Goal: Transaction & Acquisition: Obtain resource

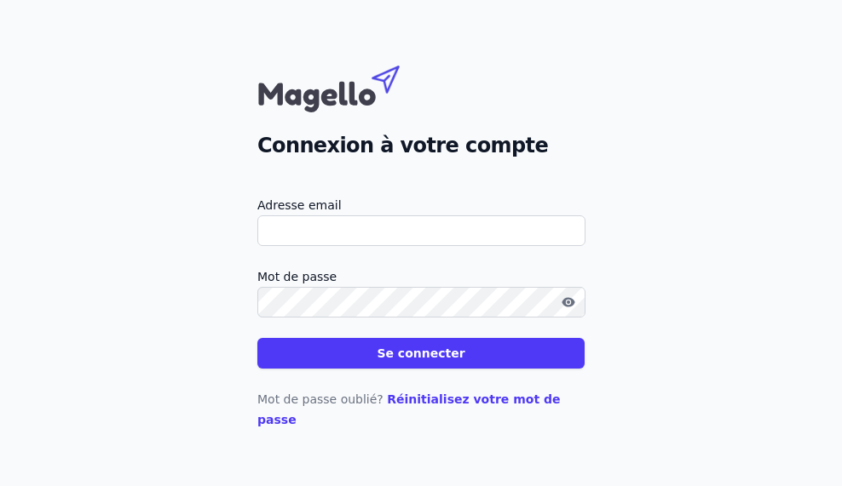
type input "[EMAIL_ADDRESS][DOMAIN_NAME]"
click at [382, 369] on button "Se connecter" at bounding box center [420, 353] width 327 height 31
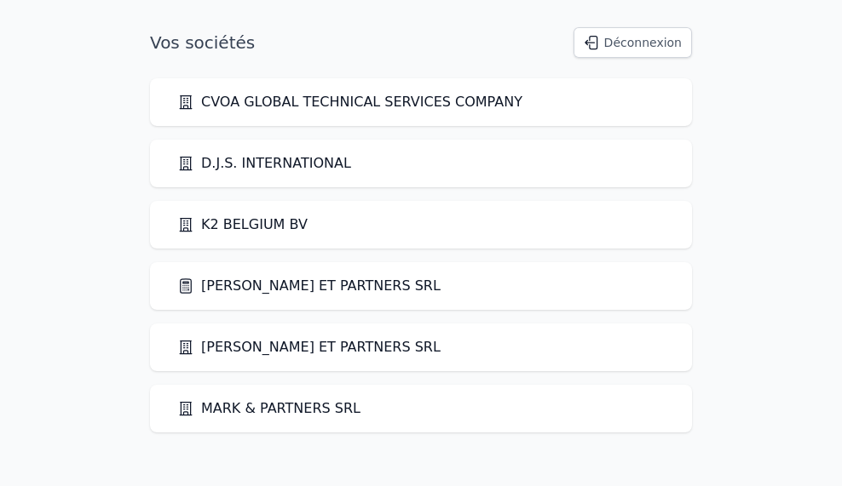
click at [296, 286] on link "[PERSON_NAME] ET PARTNERS SRL" at bounding box center [308, 286] width 263 height 20
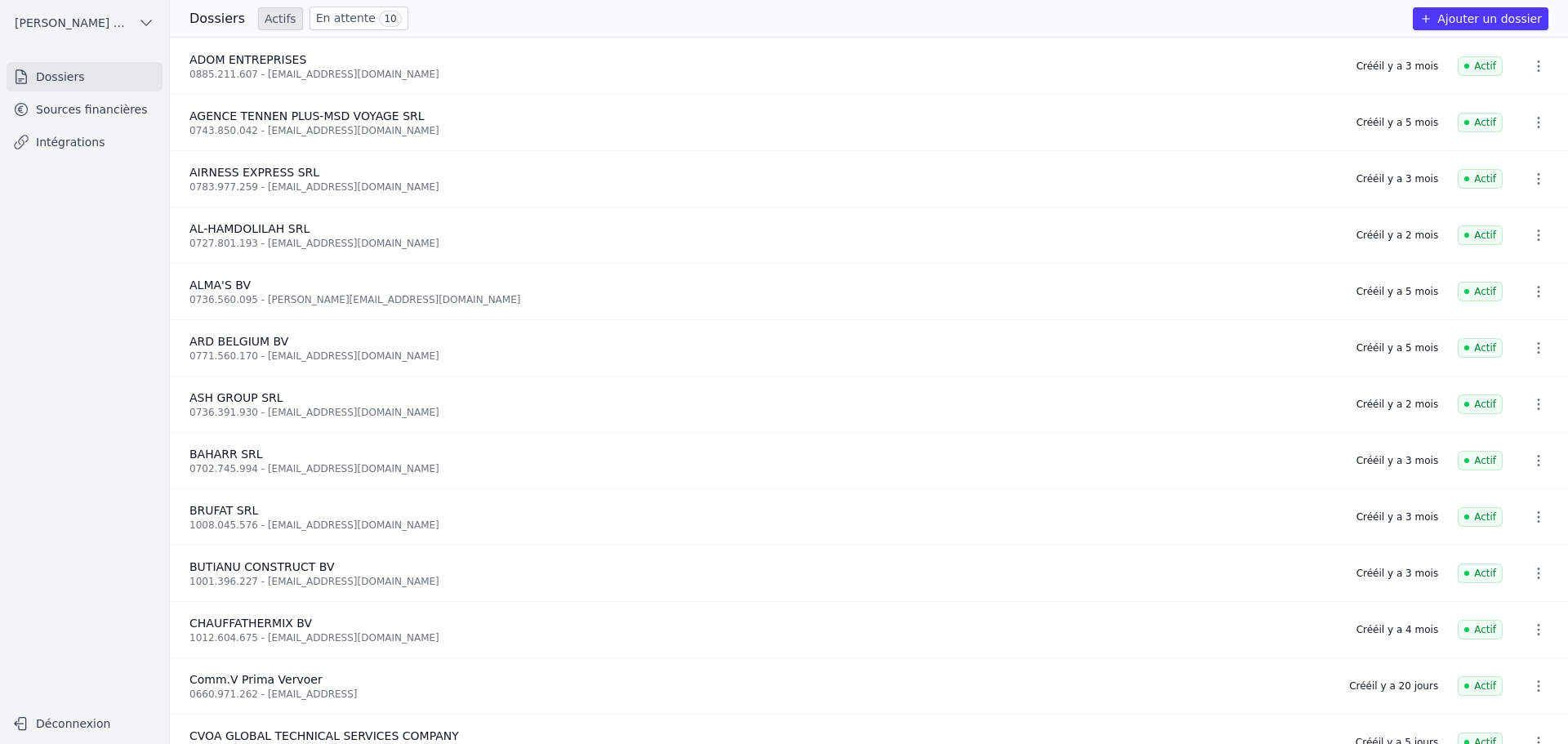
click at [82, 108] on link "Sources financières" at bounding box center [84, 109] width 156 height 30
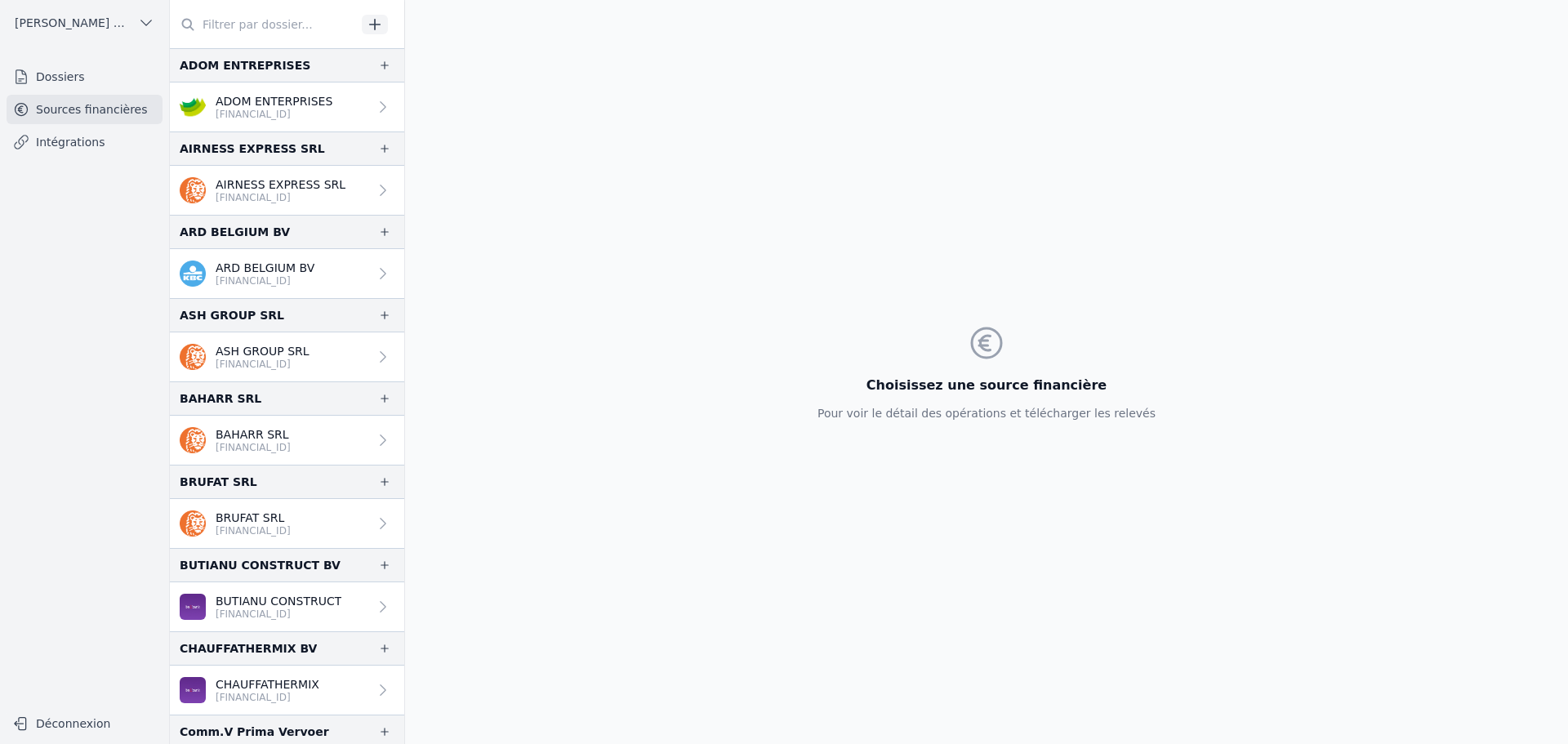
click at [293, 23] on input "text" at bounding box center [263, 24] width 186 height 30
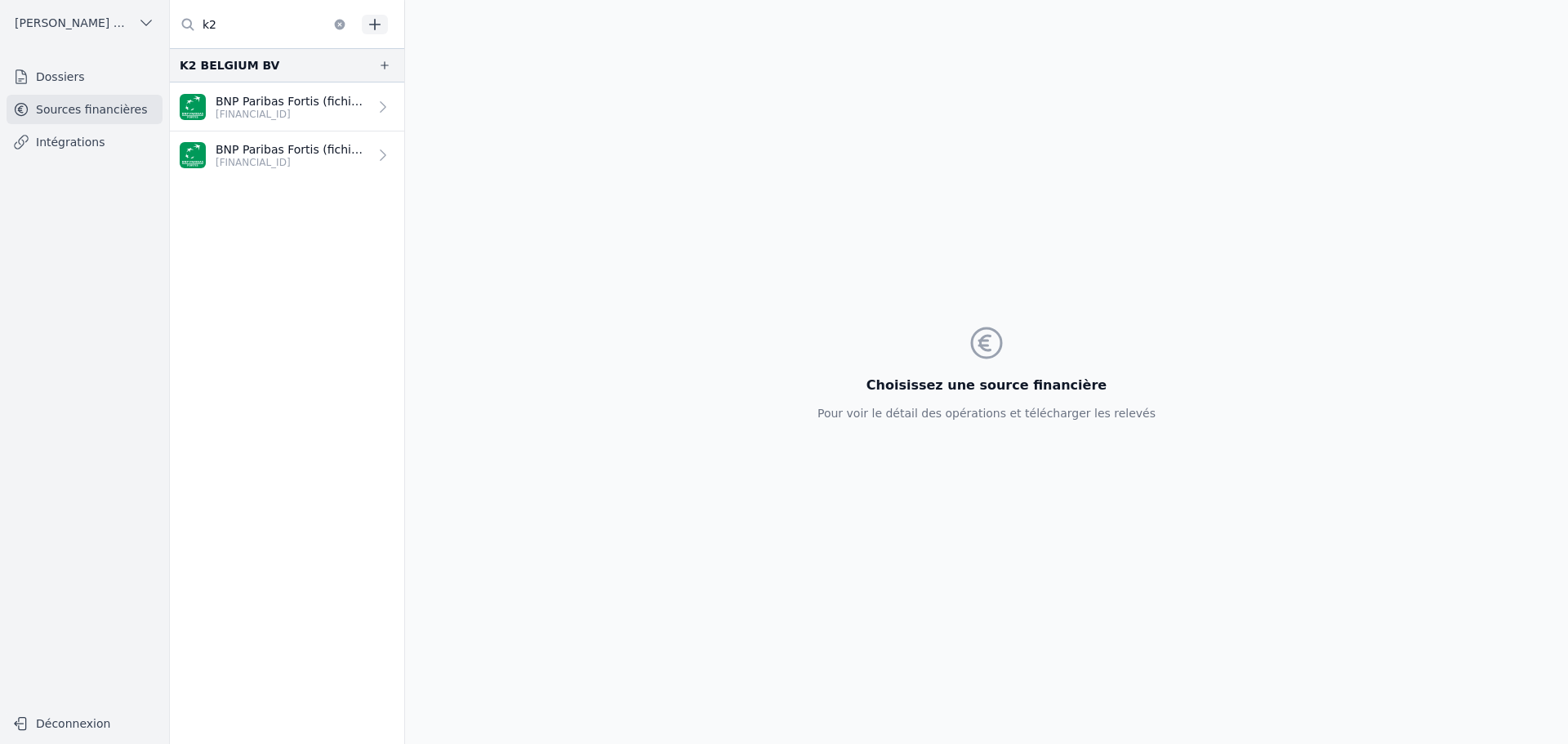
type input "k2"
click at [311, 162] on p "[FINANCIAL_ID]" at bounding box center [291, 163] width 152 height 13
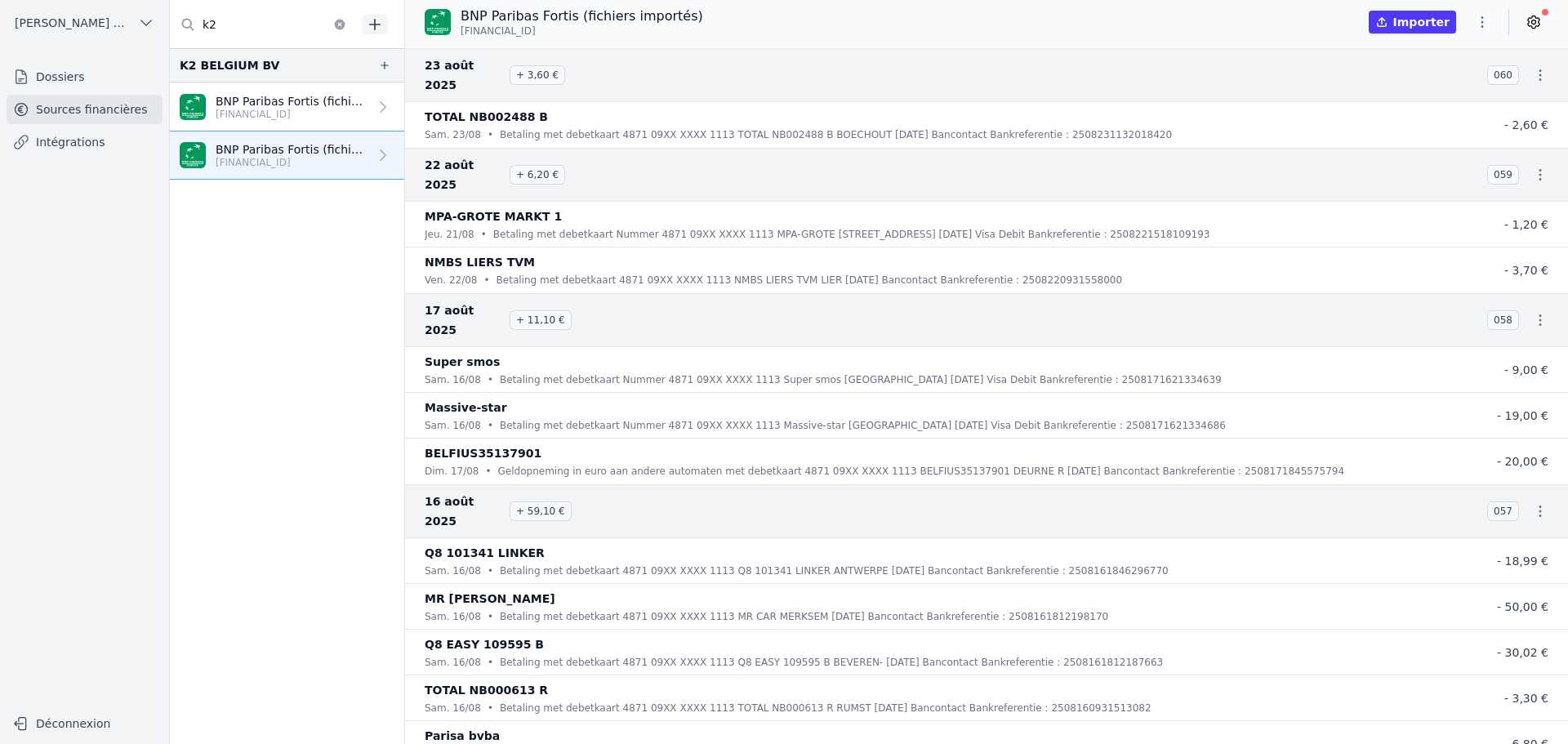
click at [806, 24] on icon "button" at bounding box center [1482, 21] width 16 height 16
click at [806, 91] on button "Exporter" at bounding box center [1442, 87] width 118 height 31
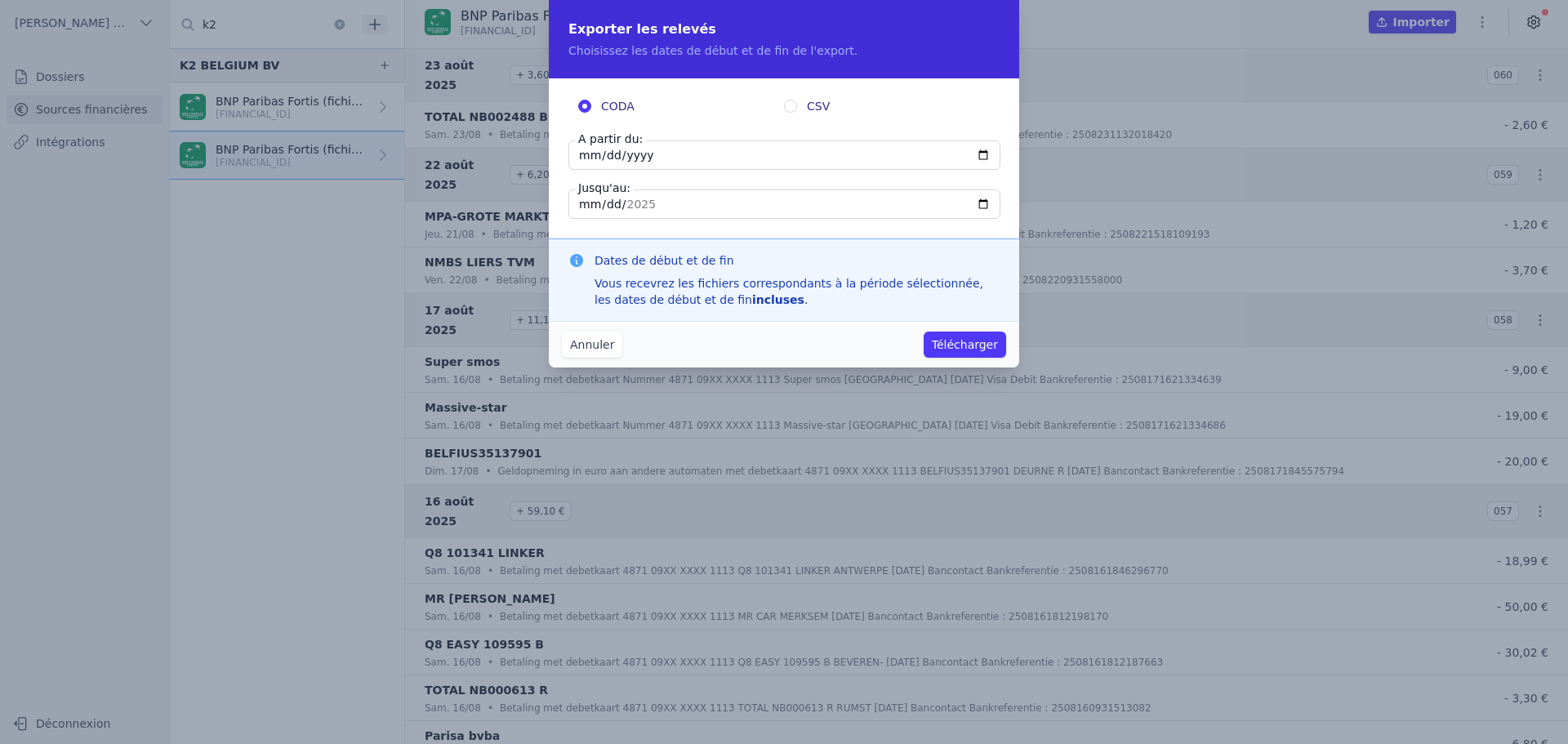
click at [590, 151] on input "[DATE]" at bounding box center [784, 155] width 432 height 30
type input "[DATE]"
click at [806, 350] on button "Télécharger" at bounding box center [965, 344] width 82 height 26
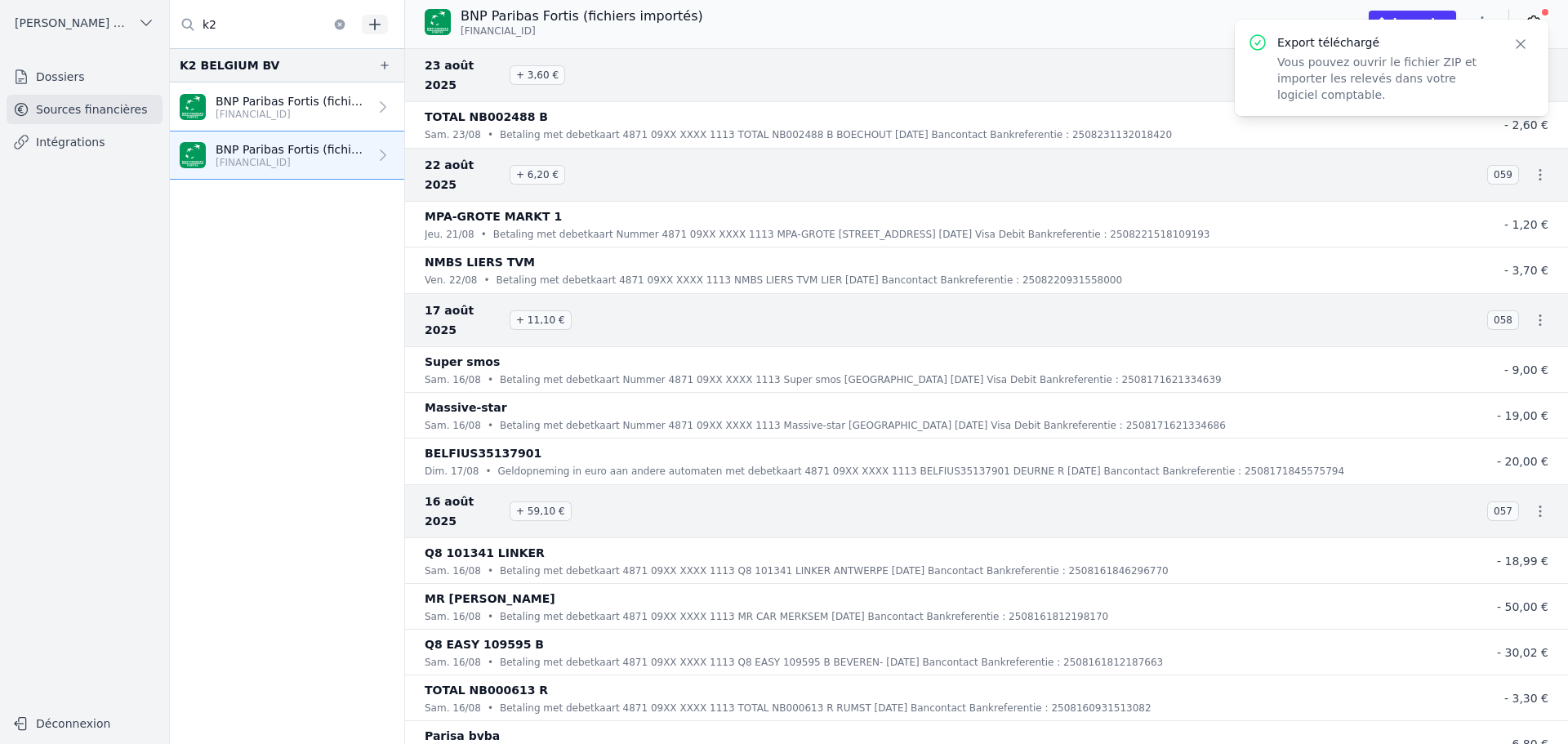
click at [337, 23] on icon "button" at bounding box center [339, 24] width 11 height 11
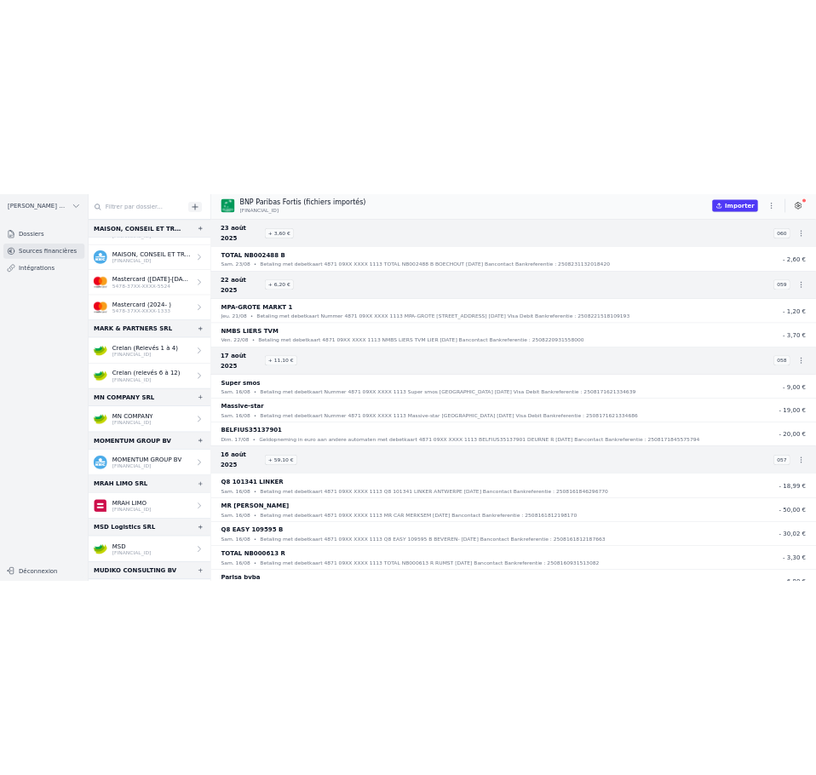
scroll to position [1960, 0]
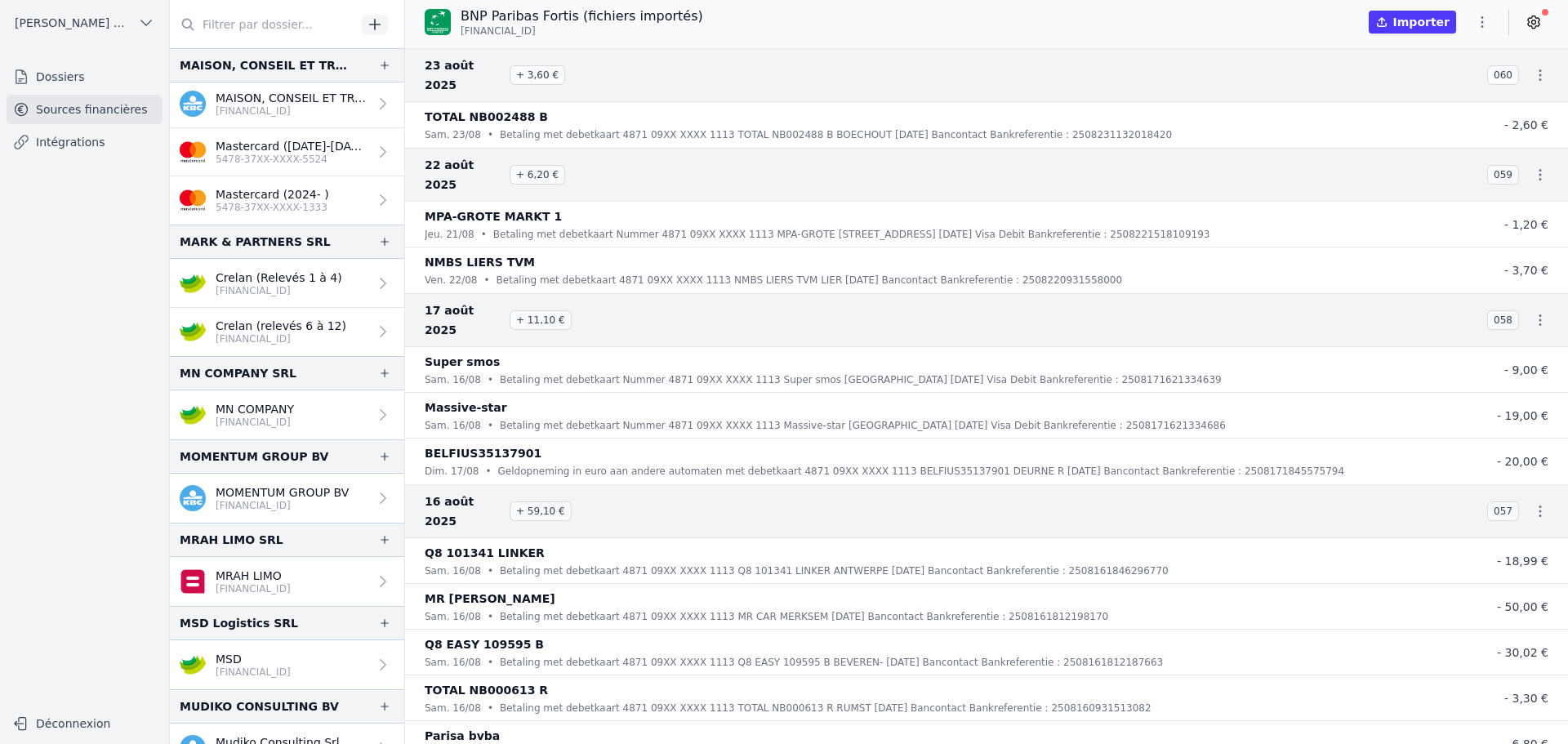
click at [284, 287] on p "[FINANCIAL_ID]" at bounding box center [279, 291] width 127 height 13
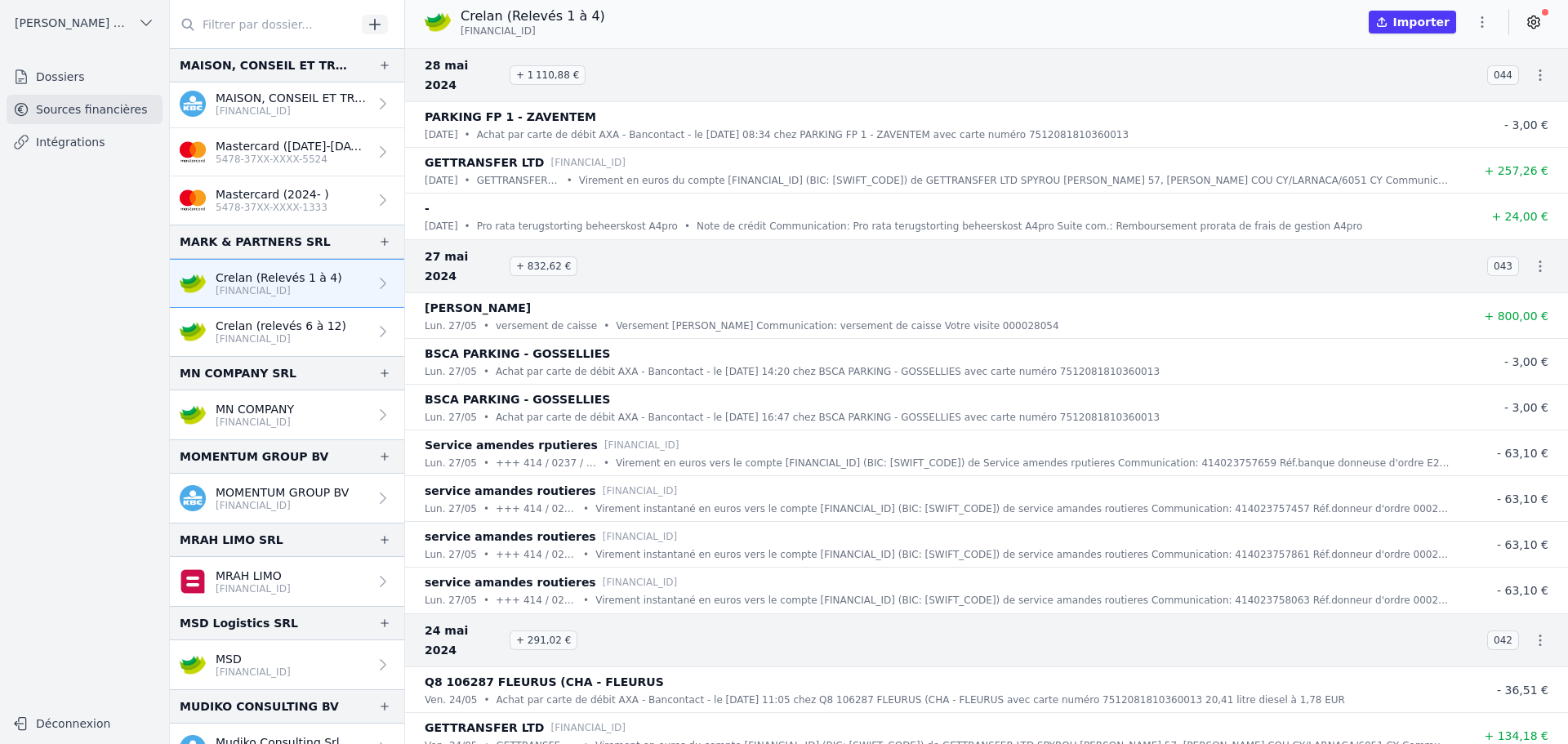
click at [806, 20] on icon "button" at bounding box center [1482, 21] width 16 height 16
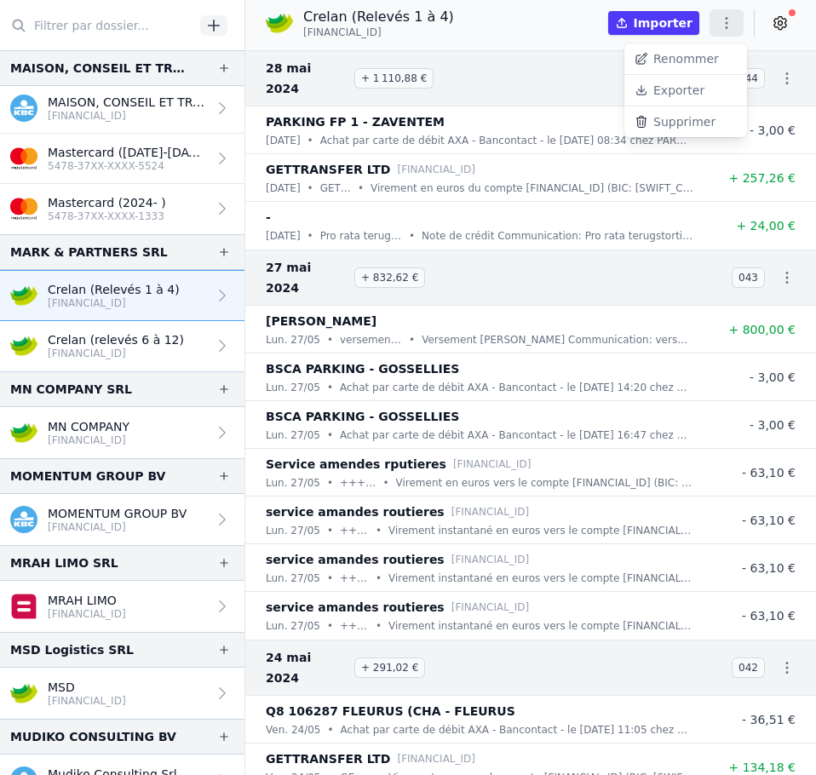
click at [515, 27] on div at bounding box center [408, 387] width 816 height 775
click at [724, 24] on icon "button" at bounding box center [726, 22] width 17 height 17
click at [683, 89] on button "Exporter" at bounding box center [685, 91] width 123 height 32
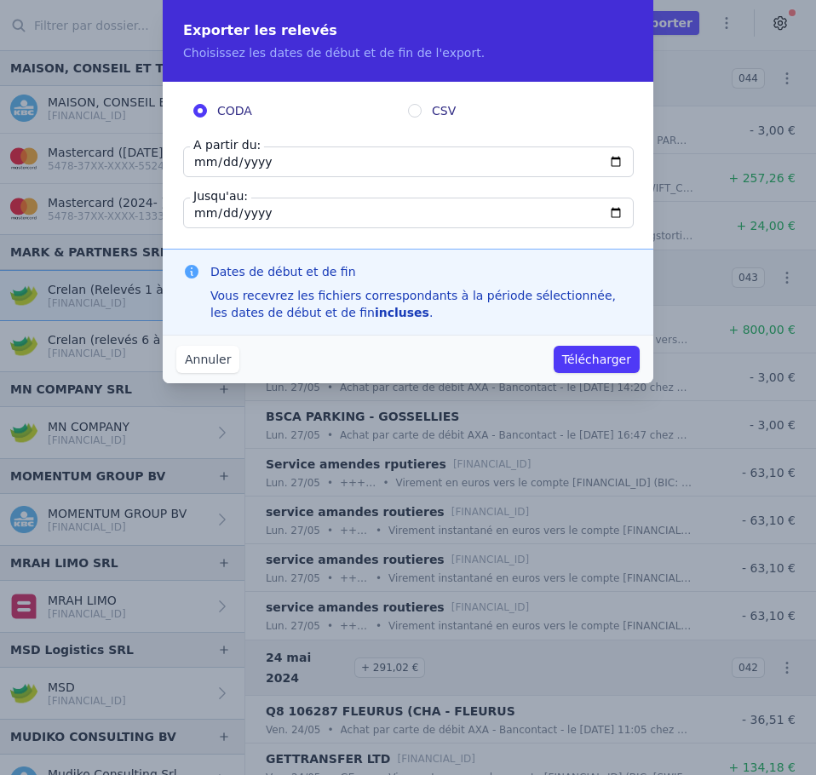
click at [207, 164] on input "[DATE]" at bounding box center [408, 162] width 451 height 31
type input "[DATE]"
click at [199, 215] on input "[DATE]" at bounding box center [408, 213] width 451 height 31
type input "[DATE]"
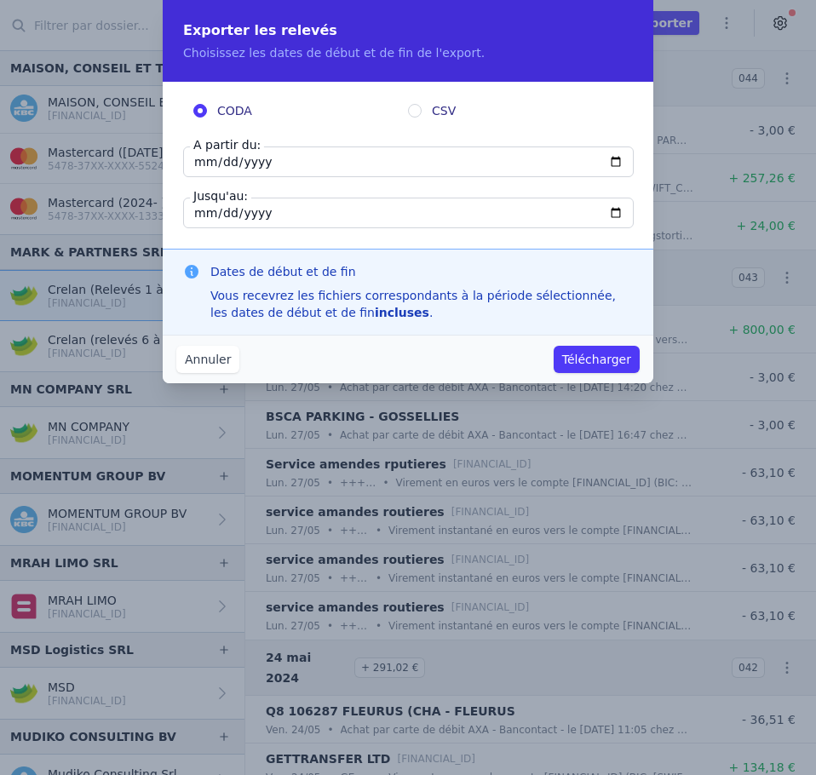
click at [613, 351] on button "Télécharger" at bounding box center [597, 359] width 86 height 27
click at [590, 360] on button "Télécharger" at bounding box center [597, 359] width 86 height 27
click at [584, 360] on button "Télécharger" at bounding box center [597, 359] width 86 height 27
click at [581, 354] on button "Télécharger" at bounding box center [597, 359] width 86 height 27
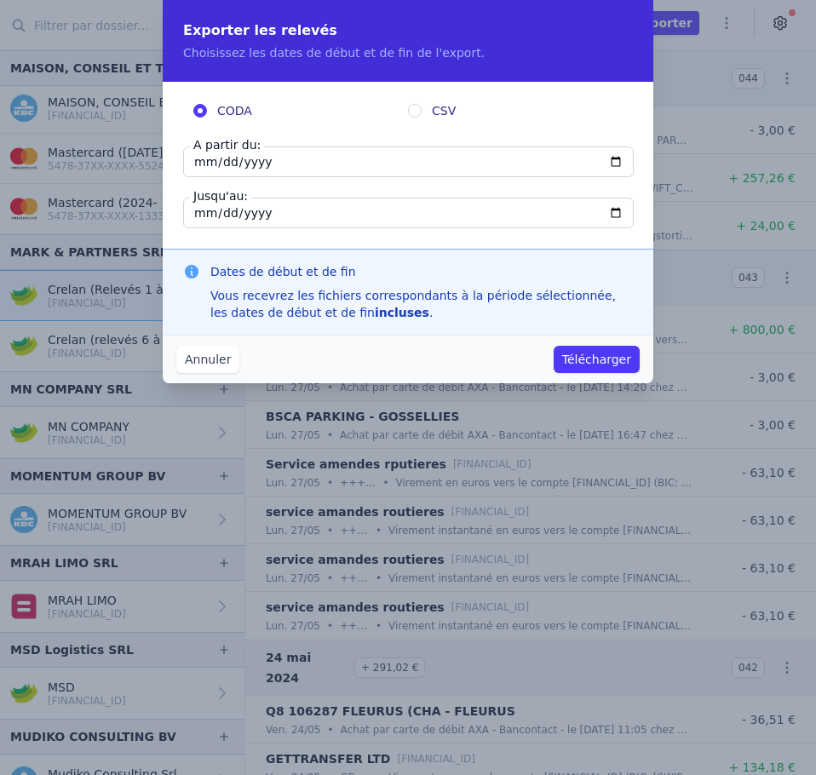
click at [581, 354] on button "Télécharger" at bounding box center [597, 359] width 86 height 27
click at [586, 353] on button "Télécharger" at bounding box center [597, 359] width 86 height 27
click at [587, 354] on button "Télécharger" at bounding box center [597, 359] width 86 height 27
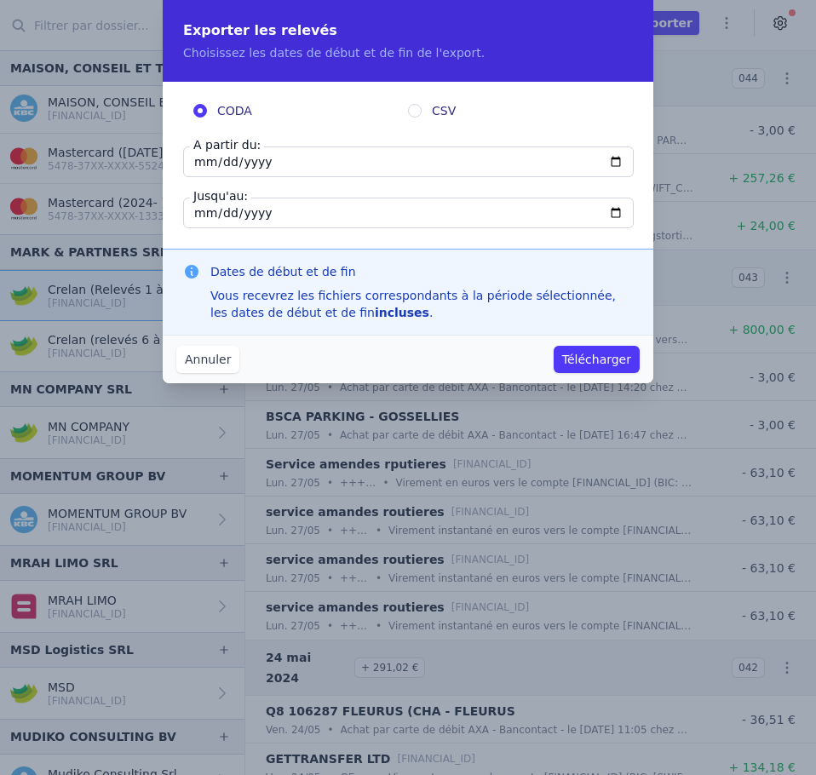
click at [289, 211] on input "[DATE]" at bounding box center [408, 213] width 451 height 31
click at [209, 367] on button "Annuler" at bounding box center [207, 359] width 63 height 27
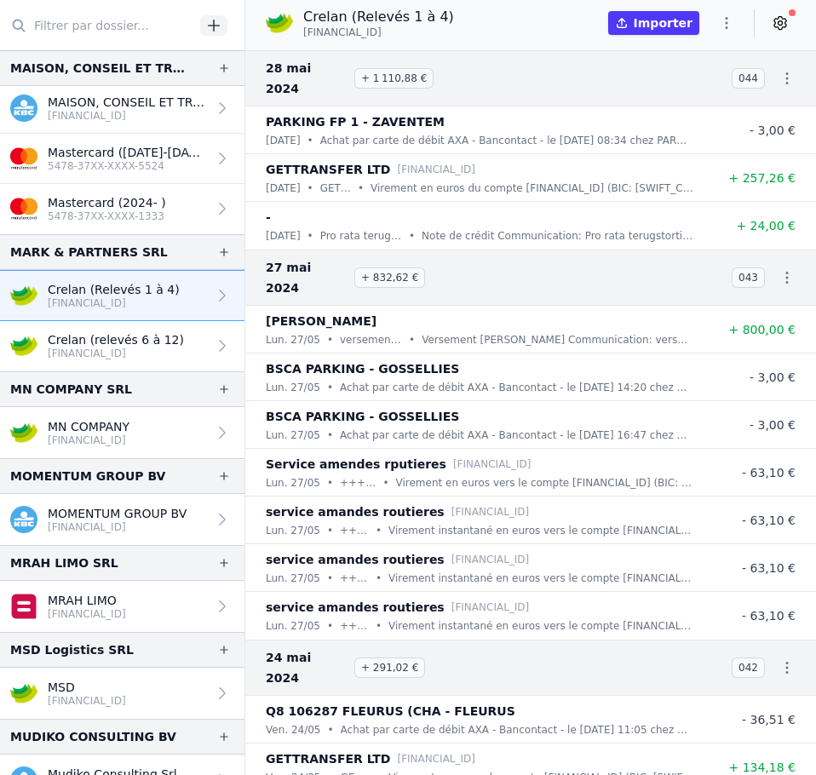
click at [143, 352] on p "[FINANCIAL_ID]" at bounding box center [116, 354] width 136 height 14
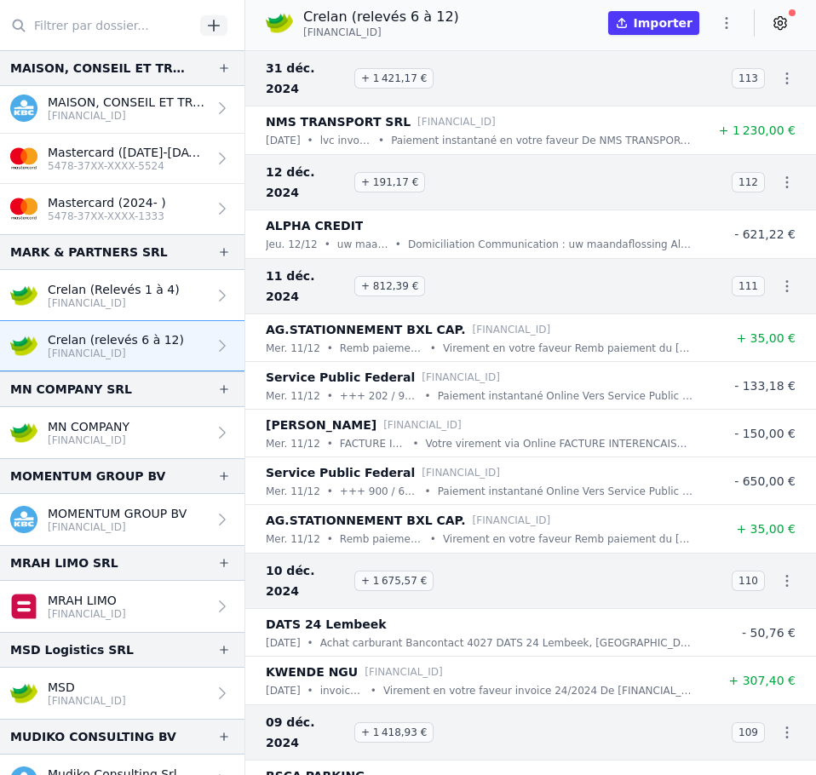
click at [729, 27] on icon "button" at bounding box center [726, 22] width 17 height 17
click at [481, 61] on div at bounding box center [408, 387] width 816 height 775
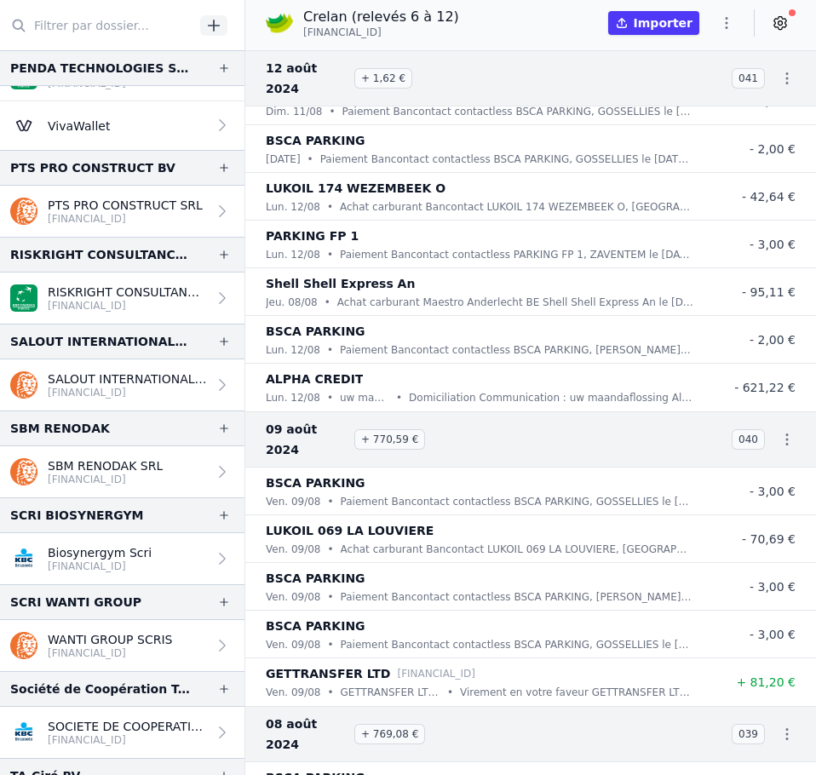
scroll to position [3152, 0]
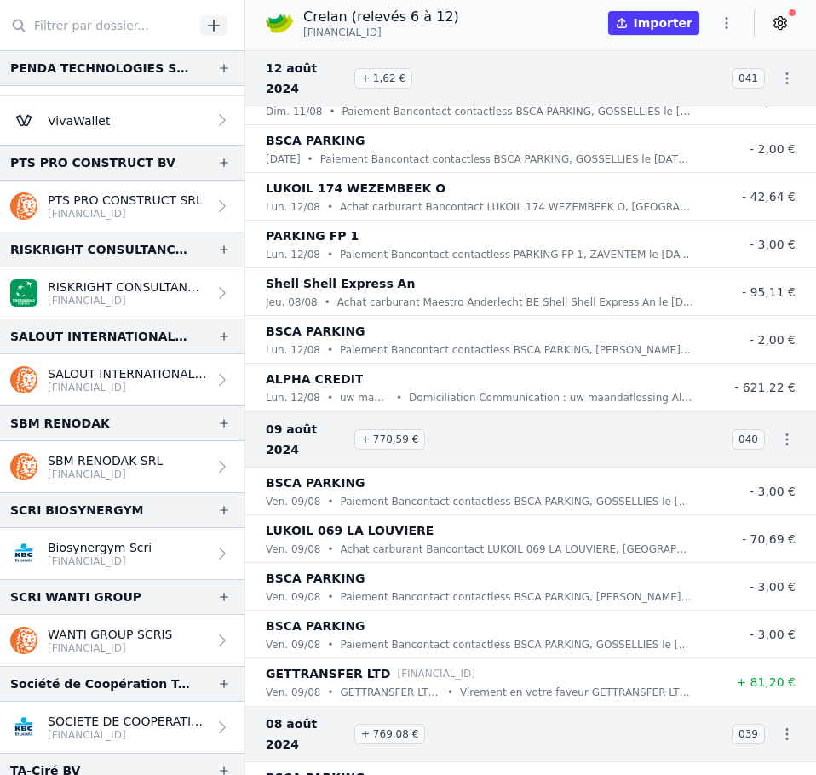
click at [152, 377] on p "SALOUT INTERNATIONAL SRL" at bounding box center [127, 373] width 159 height 17
